Goal: Transaction & Acquisition: Purchase product/service

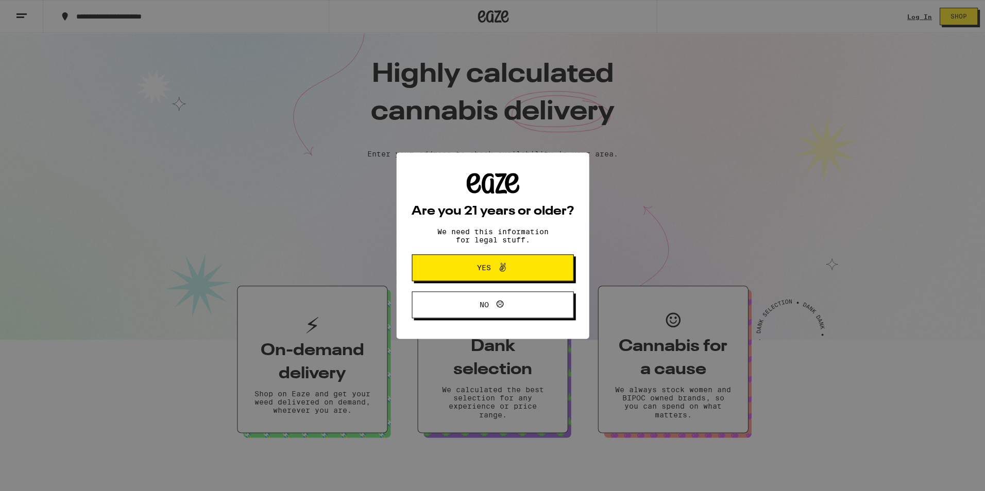
click at [488, 270] on span "Yes" at bounding box center [484, 267] width 14 height 7
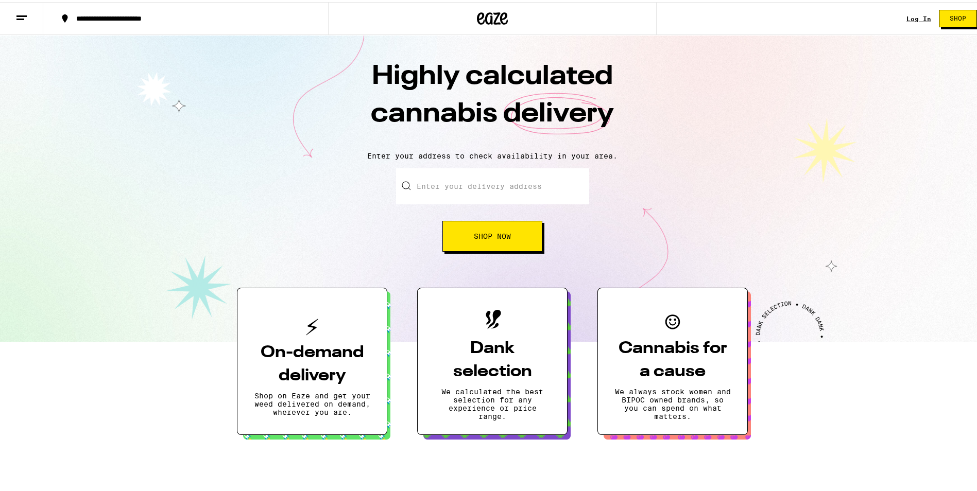
click at [906, 13] on link "Log In" at bounding box center [918, 16] width 25 height 7
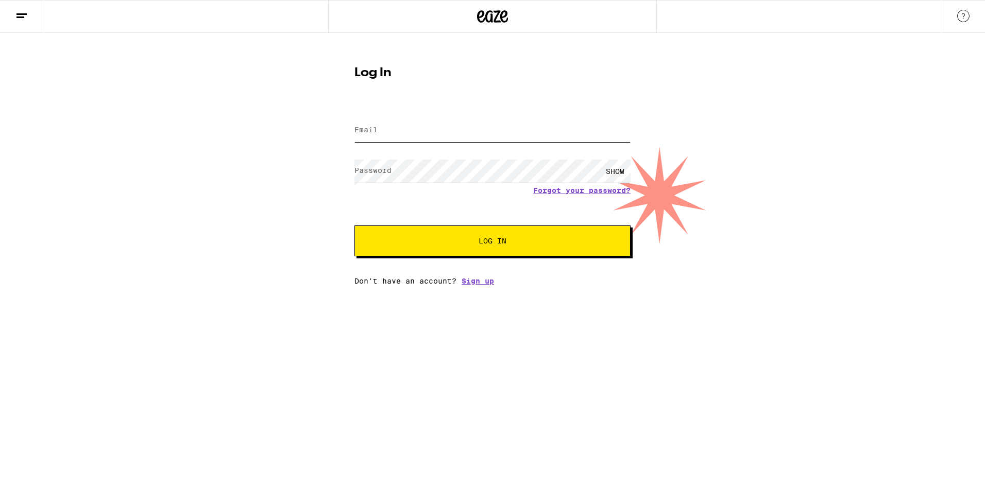
type input "[EMAIL_ADDRESS][DOMAIN_NAME]"
click at [483, 249] on button "Log In" at bounding box center [492, 241] width 276 height 31
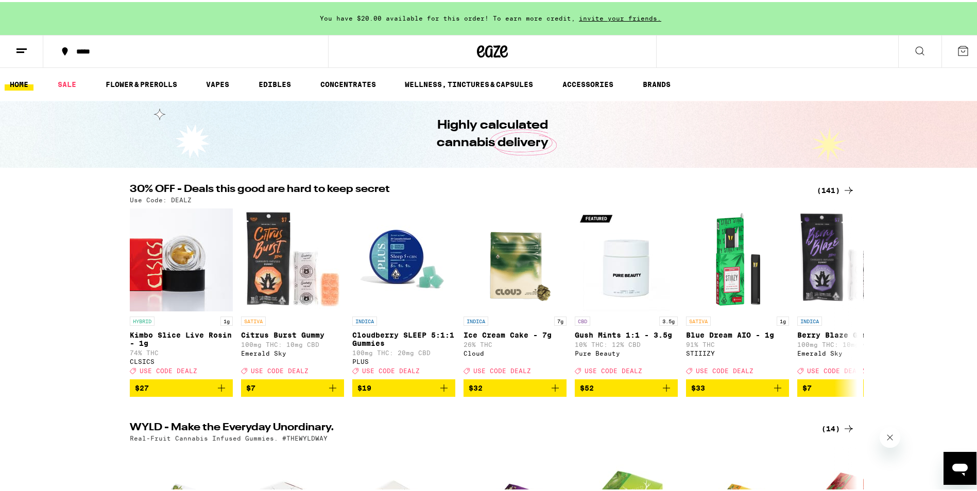
click at [825, 187] on div "(141)" at bounding box center [836, 188] width 38 height 12
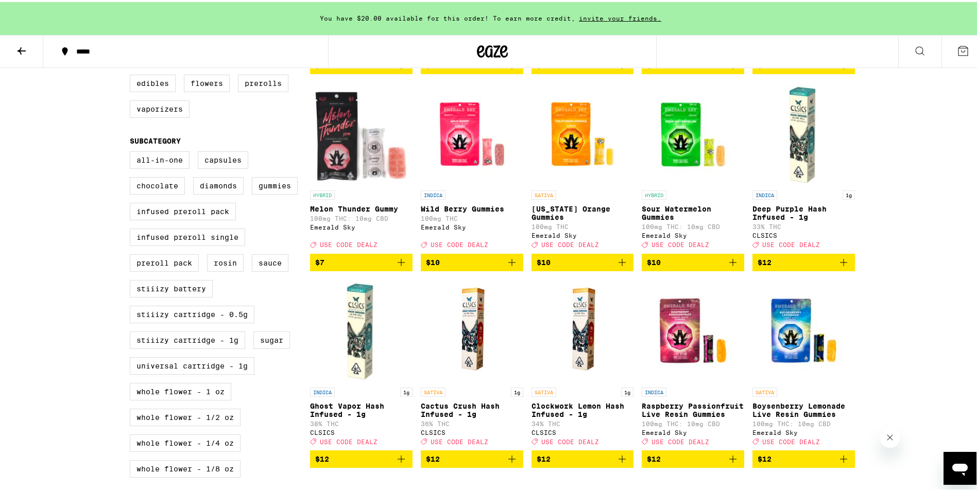
scroll to position [361, 0]
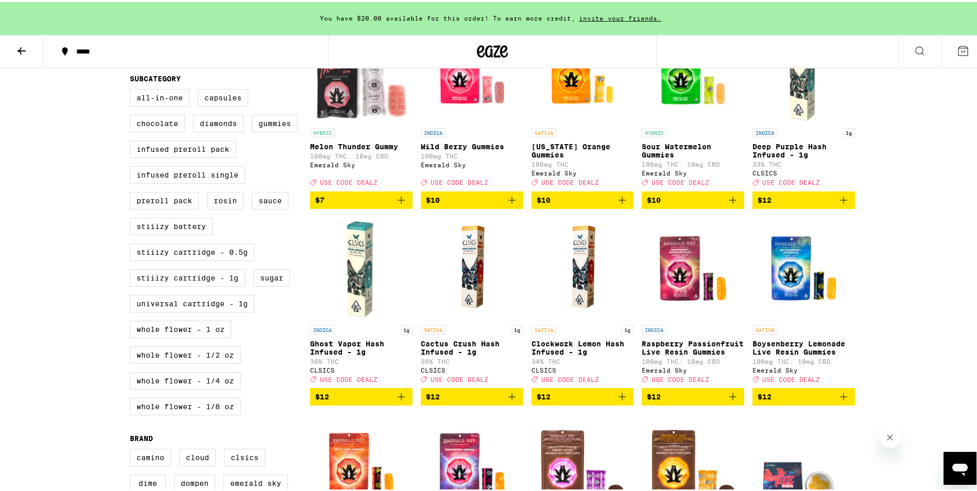
click at [352, 279] on img "Open page for Ghost Vapor Hash Infused - 1g from CLSICS" at bounding box center [361, 266] width 102 height 103
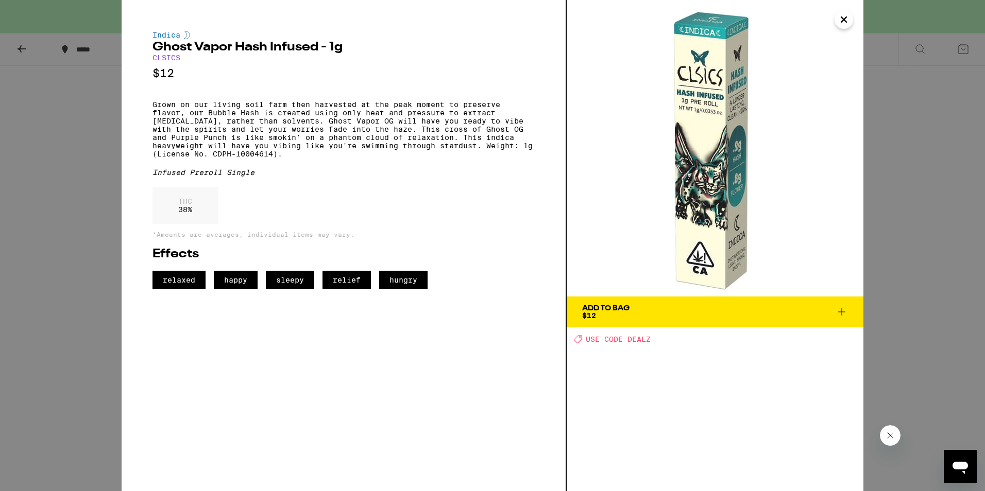
click at [845, 17] on icon "Close" at bounding box center [843, 19] width 12 height 15
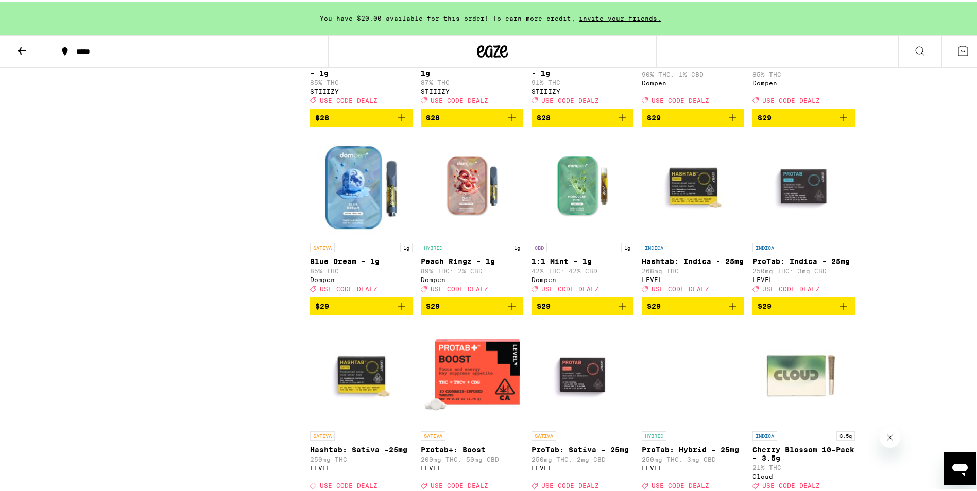
scroll to position [2163, 0]
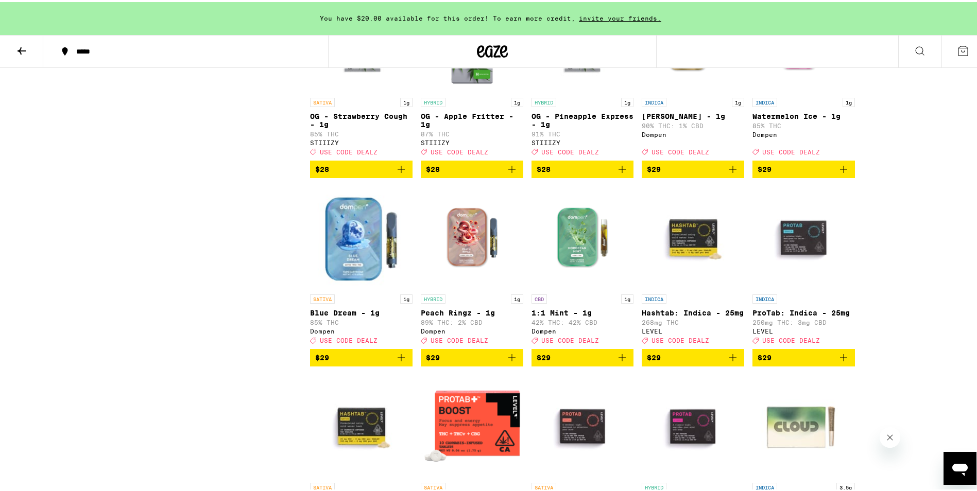
click at [840, 171] on icon "Add to bag" at bounding box center [843, 167] width 7 height 7
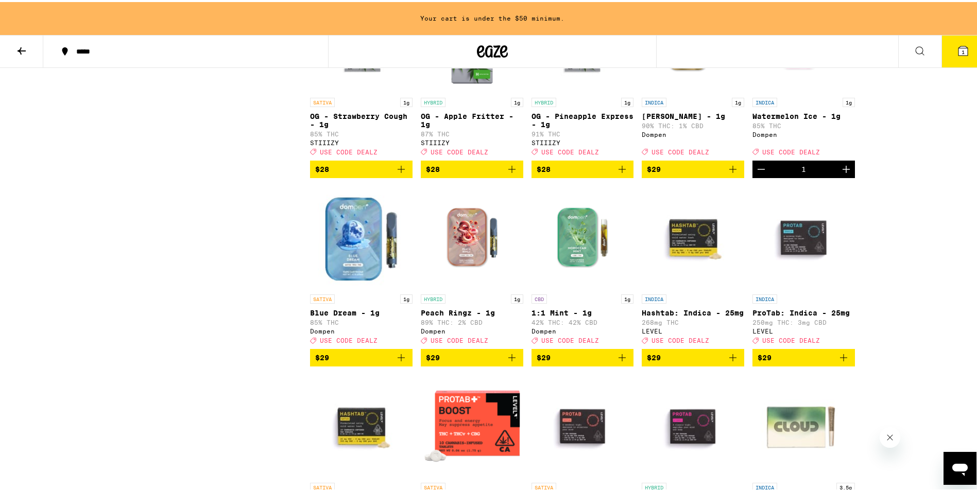
click at [401, 362] on icon "Add to bag" at bounding box center [401, 356] width 12 height 12
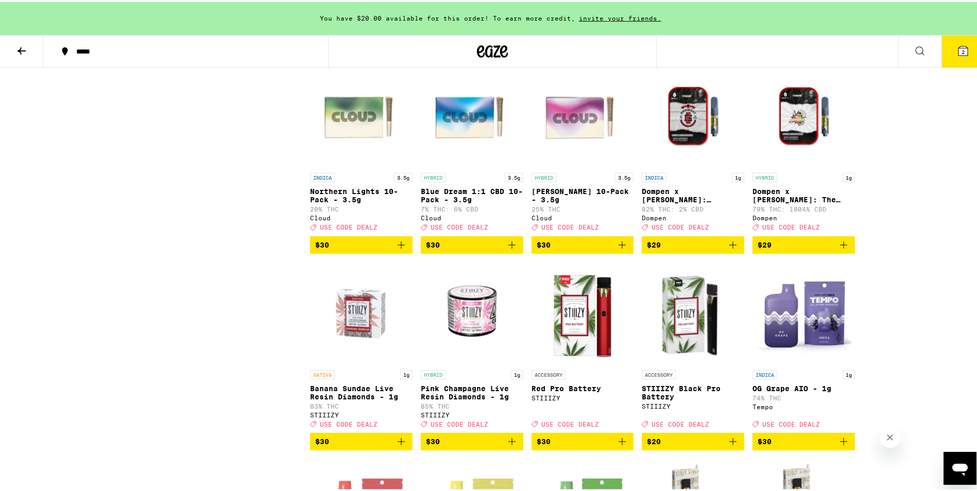
scroll to position [2678, 0]
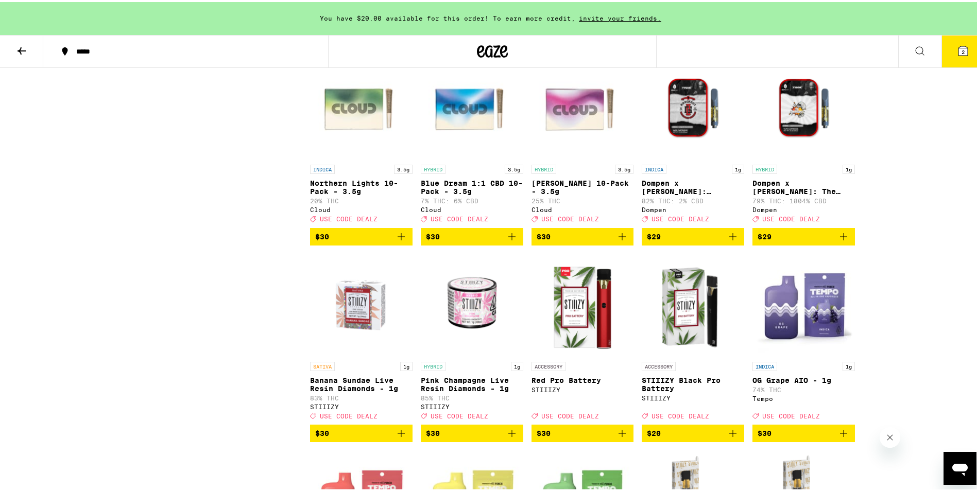
click at [839, 241] on icon "Add to bag" at bounding box center [843, 235] width 12 height 12
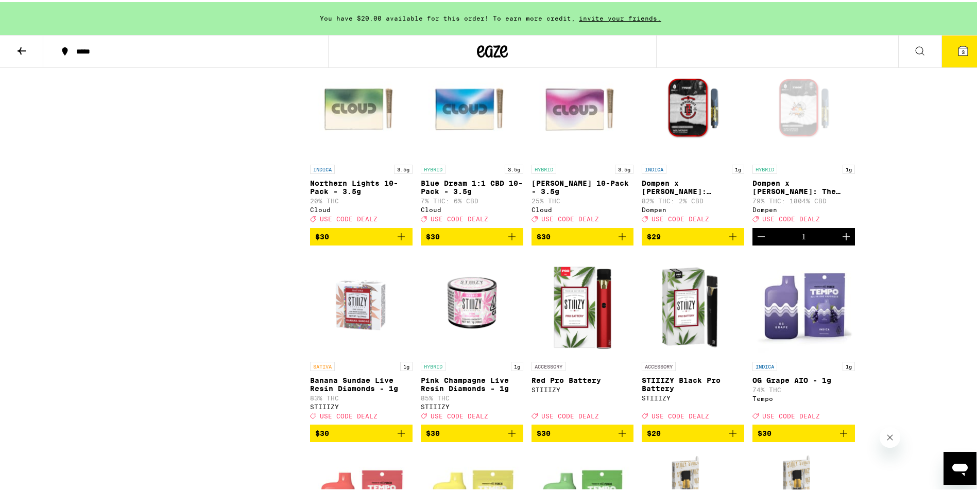
click at [759, 235] on icon "Decrement" at bounding box center [761, 235] width 7 height 0
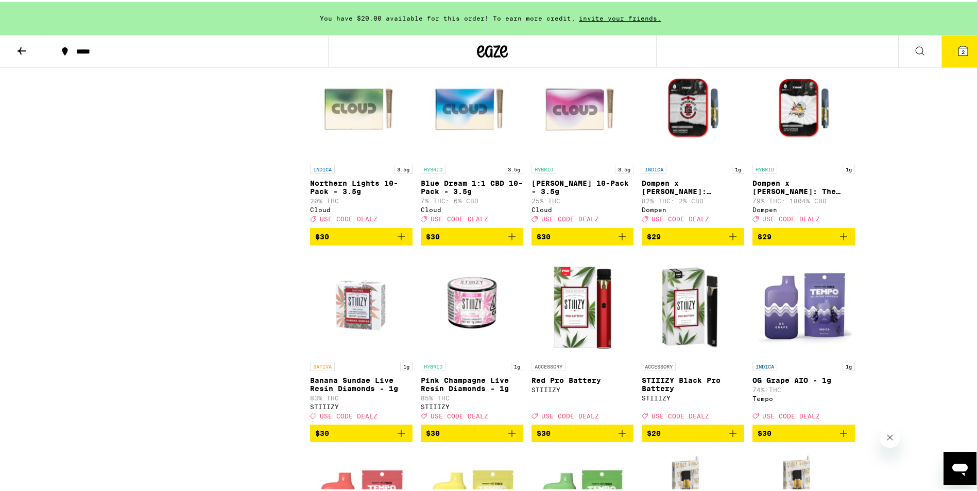
click at [727, 241] on icon "Add to bag" at bounding box center [733, 235] width 12 height 12
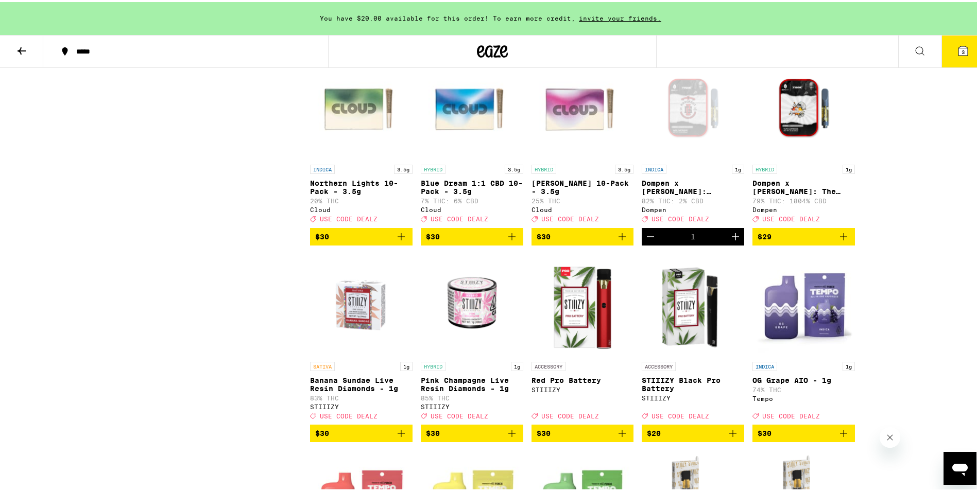
click at [958, 52] on icon at bounding box center [962, 48] width 9 height 9
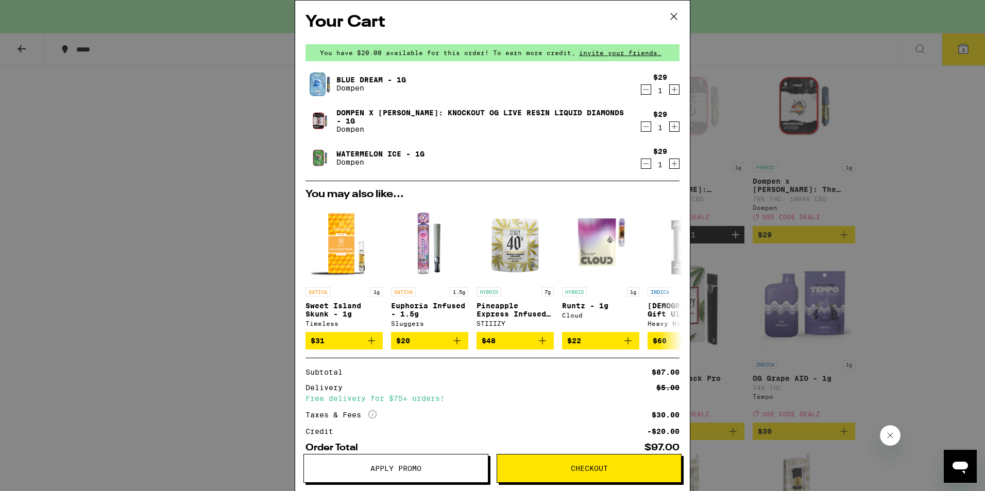
click at [402, 464] on button "Apply Promo" at bounding box center [395, 468] width 185 height 29
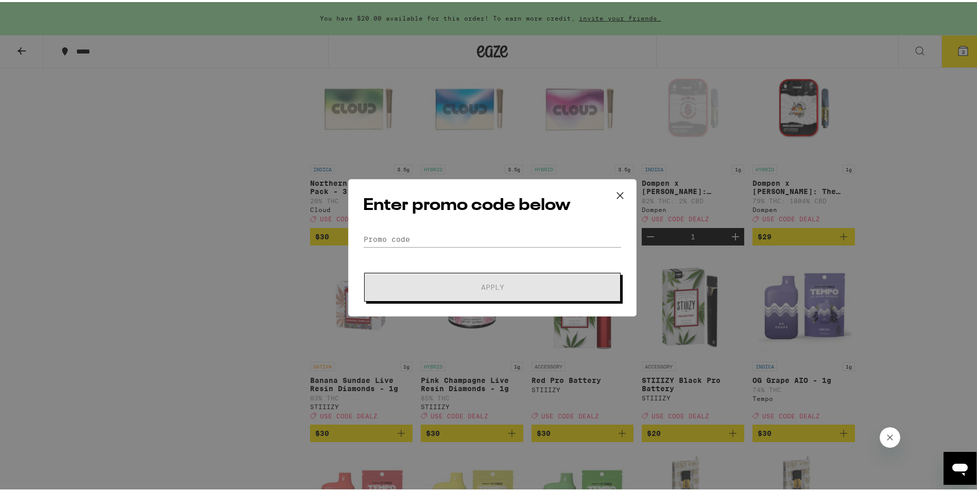
click at [433, 250] on form "Promo Code Apply" at bounding box center [492, 265] width 259 height 70
click at [433, 230] on input "Promo Code" at bounding box center [492, 237] width 259 height 15
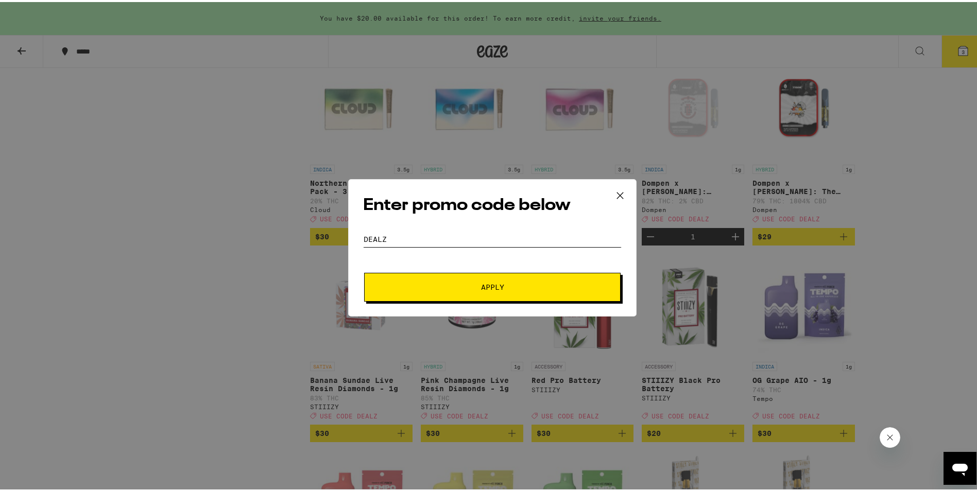
type input "dealz"
click at [487, 289] on span "Apply" at bounding box center [492, 285] width 23 height 7
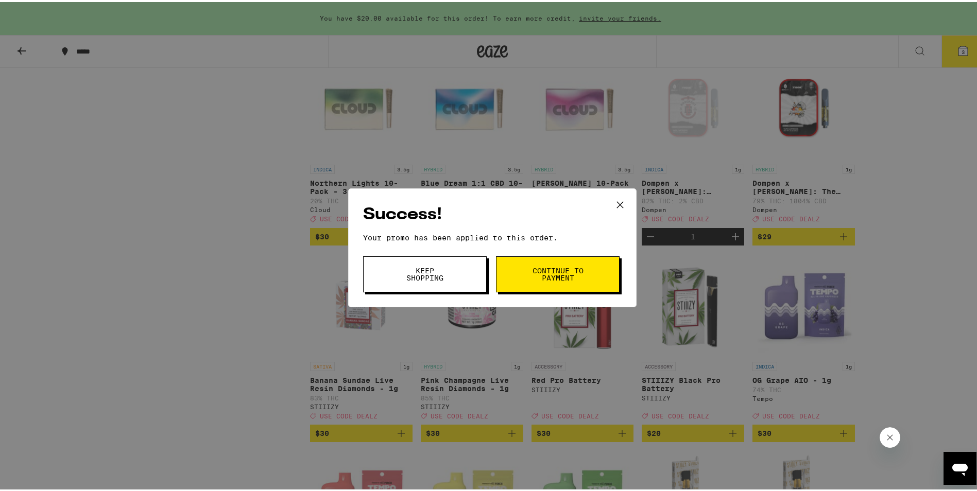
click at [536, 275] on span "Continue to payment" at bounding box center [557, 272] width 53 height 14
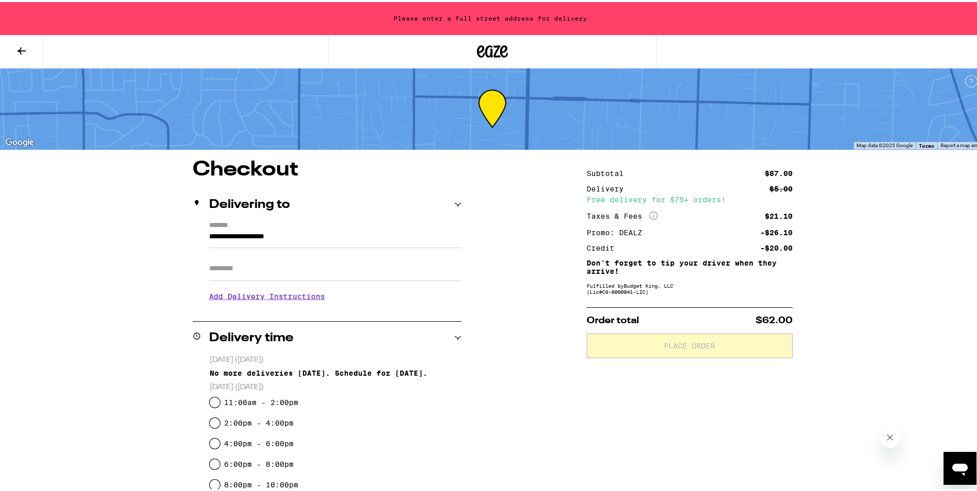
click at [486, 15] on div "Please enter a full street address for delivery." at bounding box center [492, 16] width 985 height 33
click at [228, 237] on input "**********" at bounding box center [335, 238] width 252 height 18
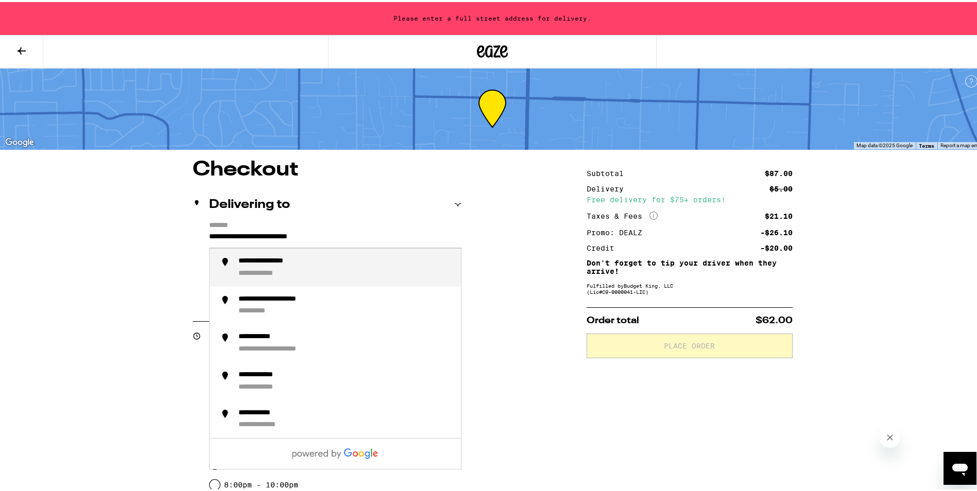
click at [281, 268] on div "**********" at bounding box center [268, 271] width 61 height 9
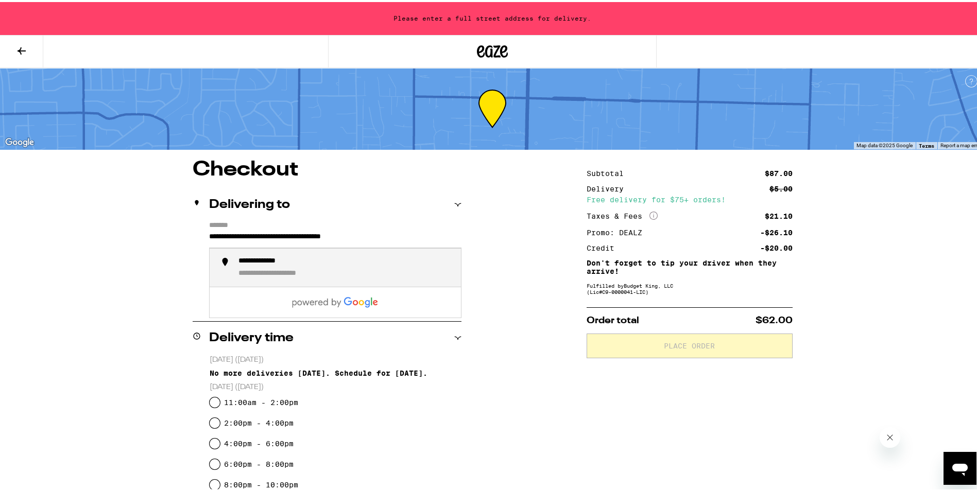
click at [293, 238] on input "**********" at bounding box center [335, 238] width 252 height 18
click at [305, 273] on div "**********" at bounding box center [289, 271] width 102 height 9
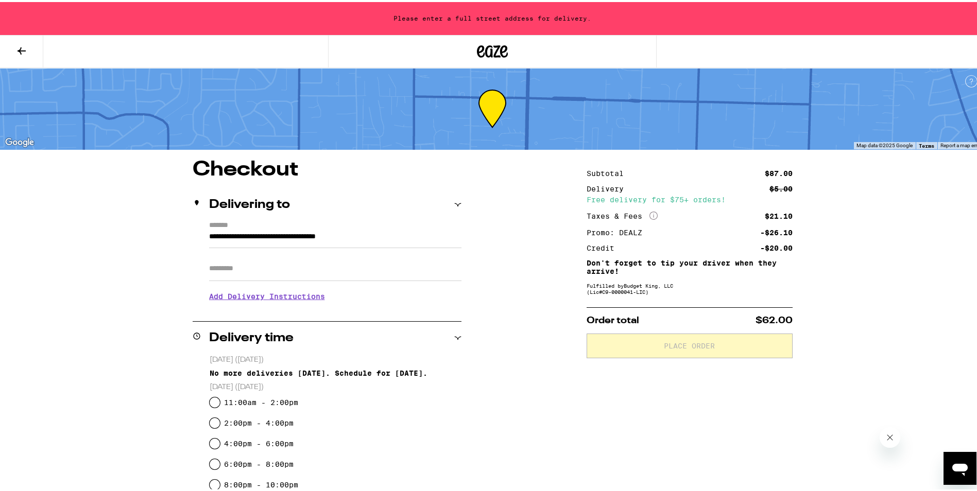
type input "**********"
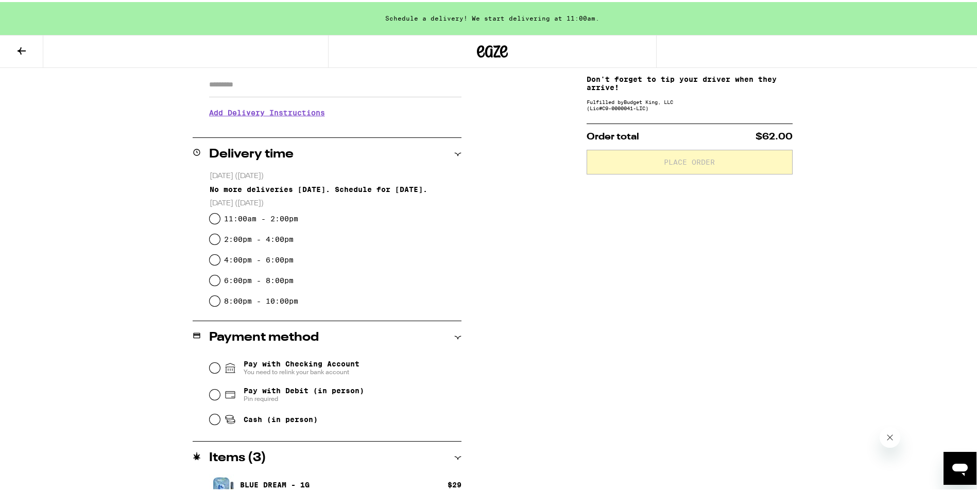
scroll to position [206, 0]
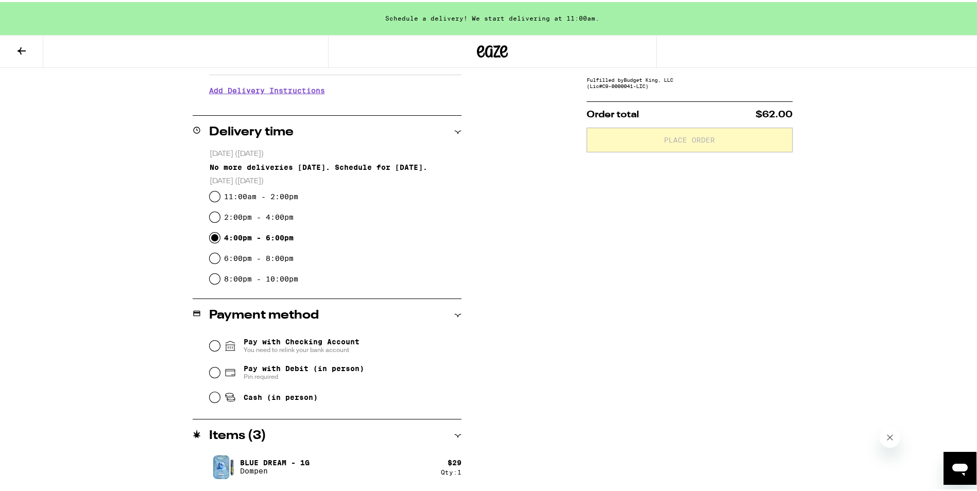
click at [210, 236] on input "4:00pm - 6:00pm" at bounding box center [215, 236] width 10 height 10
radio input "true"
click at [368, 227] on div "4:00pm - 6:00pm" at bounding box center [336, 236] width 252 height 21
click at [210, 369] on input "Pay with Debit (in person) Pin required" at bounding box center [215, 371] width 10 height 10
radio input "true"
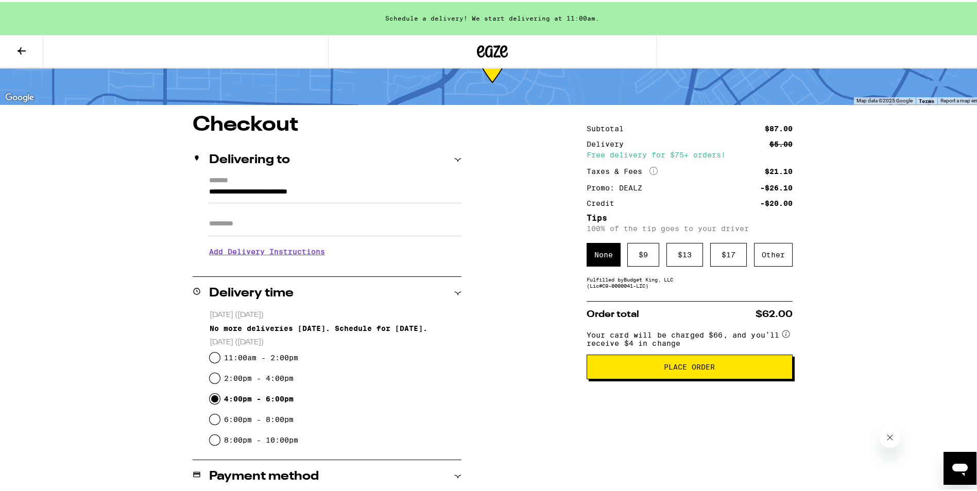
scroll to position [20, 0]
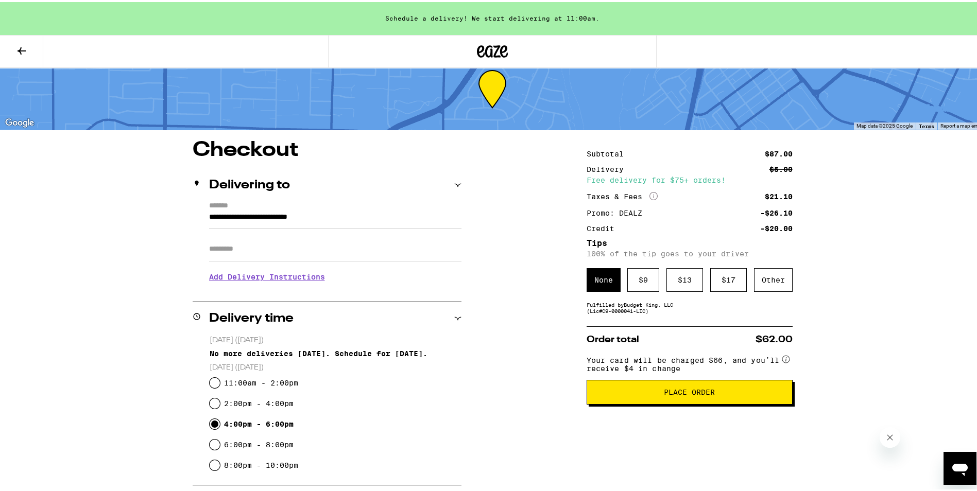
click at [710, 394] on span "Place Order" at bounding box center [689, 390] width 51 height 7
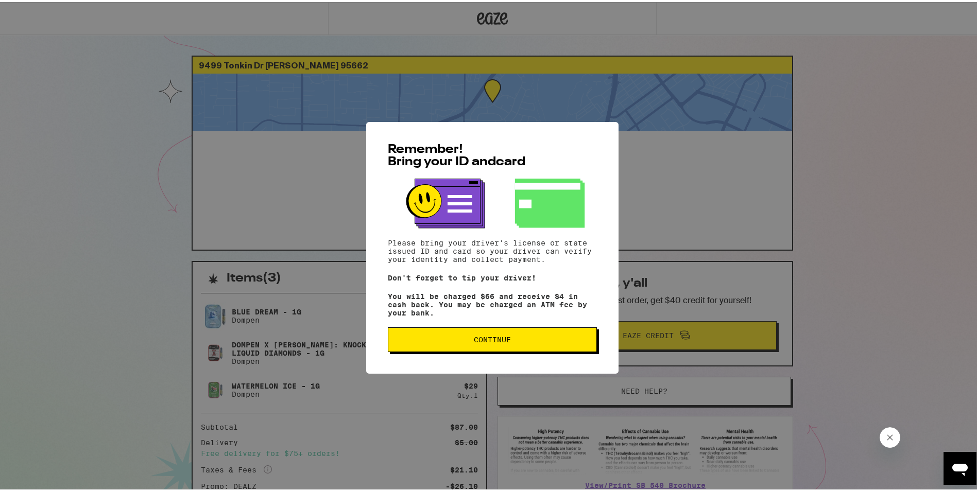
click at [503, 336] on button "Continue" at bounding box center [492, 337] width 209 height 25
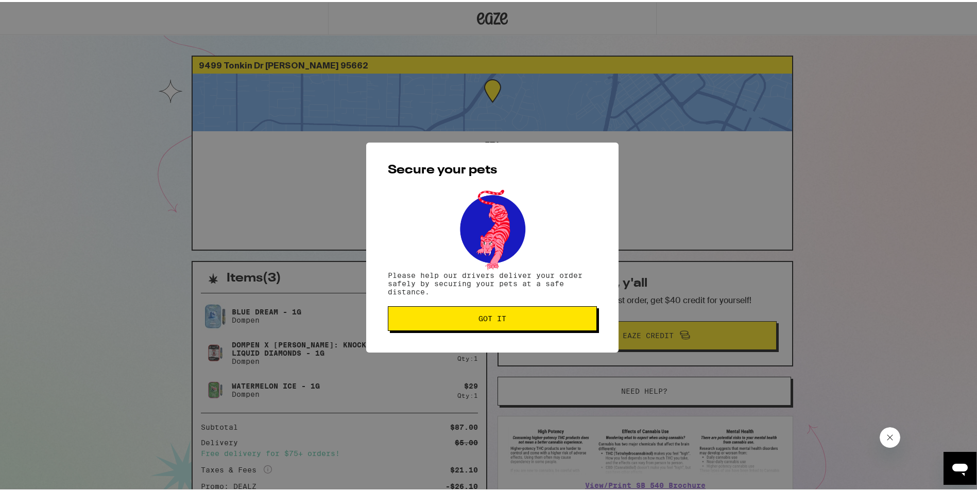
click at [518, 317] on span "Got it" at bounding box center [493, 316] width 192 height 7
